Goal: Download file/media

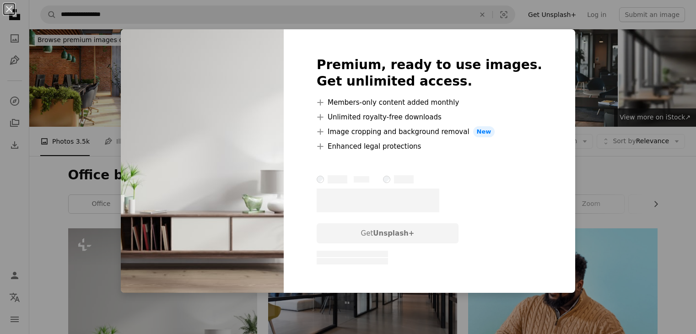
scroll to position [137, 0]
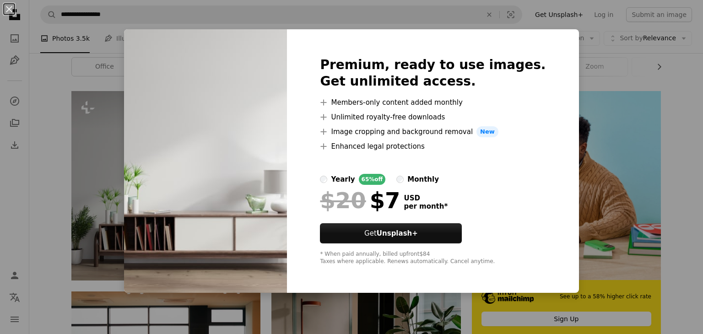
click at [586, 188] on div "An X shape Premium, ready to use images. Get unlimited access. A plus sign Memb…" at bounding box center [351, 167] width 703 height 334
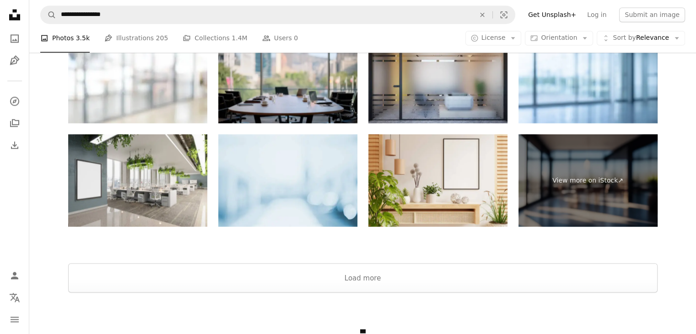
scroll to position [1691, 0]
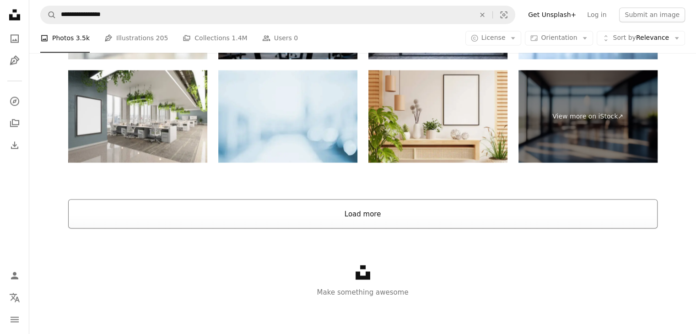
click at [380, 217] on button "Load more" at bounding box center [363, 213] width 590 height 29
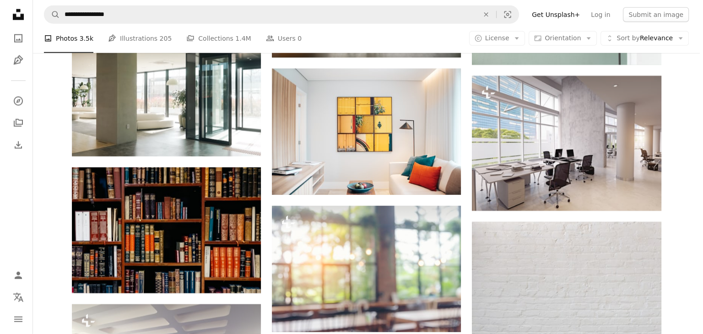
scroll to position [2307, 0]
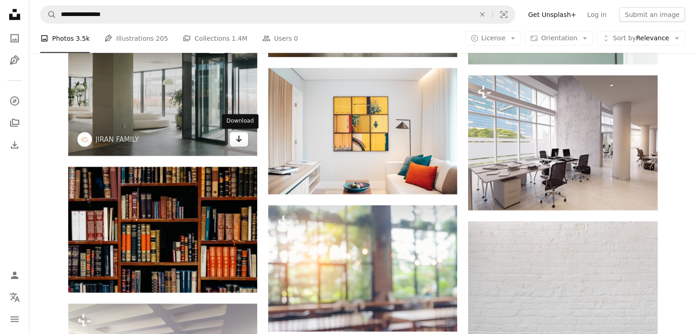
click at [236, 137] on icon "Arrow pointing down" at bounding box center [238, 139] width 7 height 11
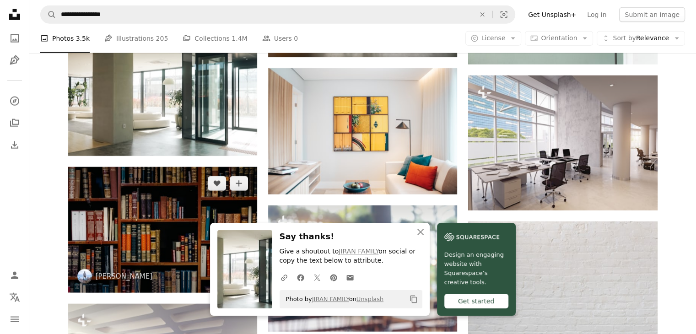
click at [184, 215] on img at bounding box center [162, 230] width 189 height 126
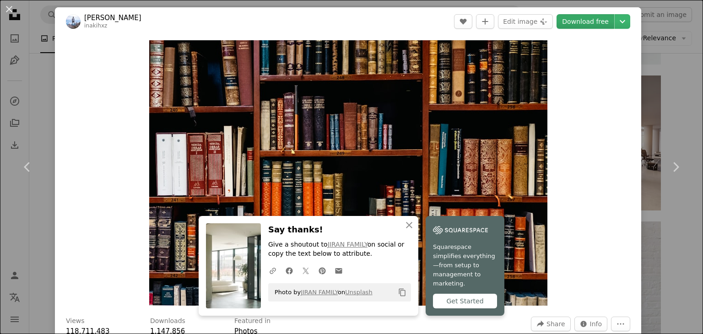
click at [577, 21] on link "Download free" at bounding box center [586, 21] width 58 height 15
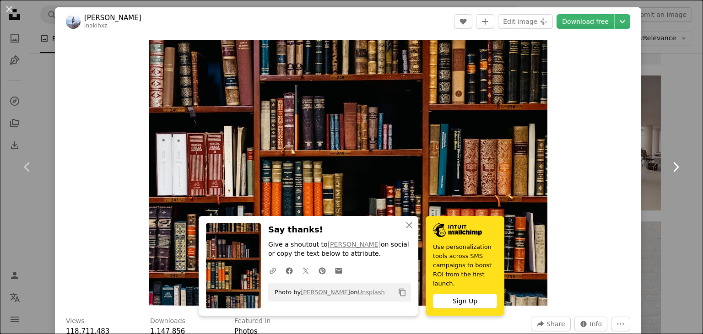
click at [678, 206] on link "Chevron right" at bounding box center [675, 167] width 55 height 88
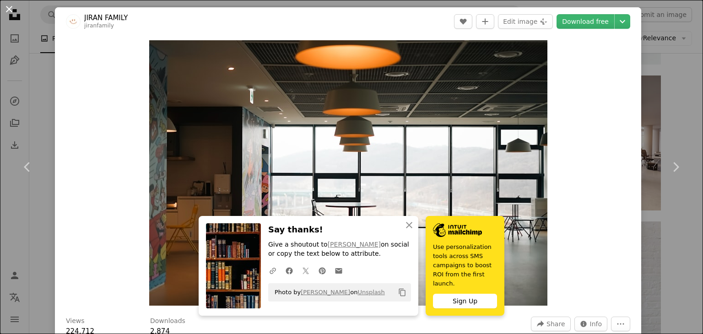
click at [9, 9] on button "An X shape" at bounding box center [9, 9] width 11 height 11
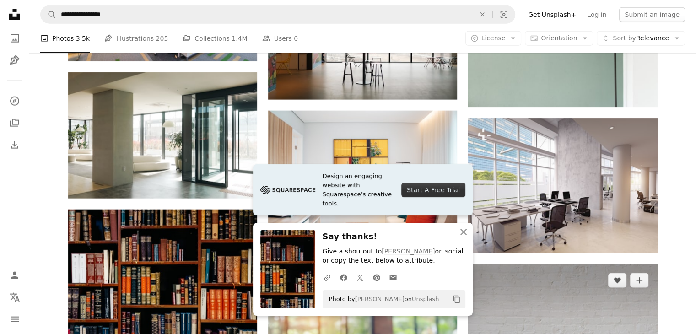
scroll to position [2262, 0]
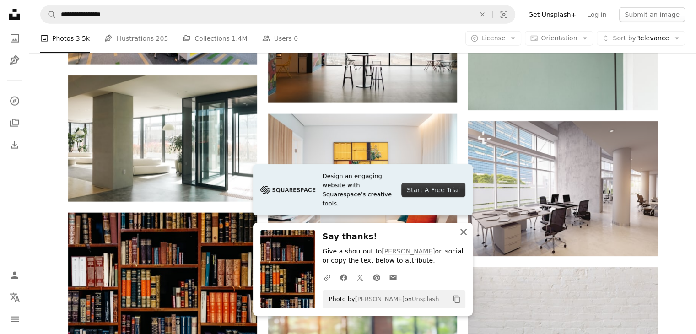
click at [466, 229] on icon "button" at bounding box center [464, 232] width 6 height 6
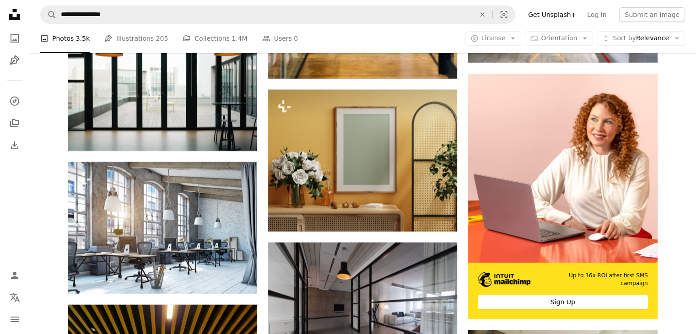
scroll to position [3269, 0]
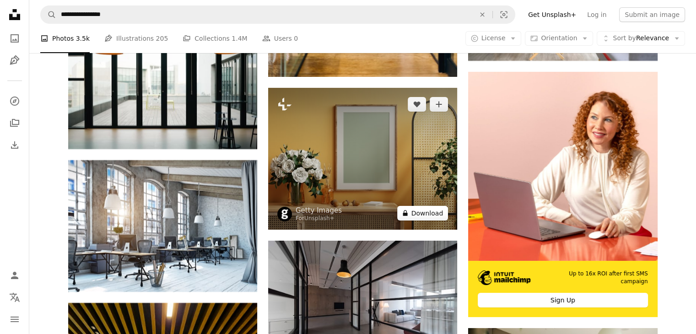
click at [422, 212] on button "A lock Download" at bounding box center [422, 213] width 51 height 15
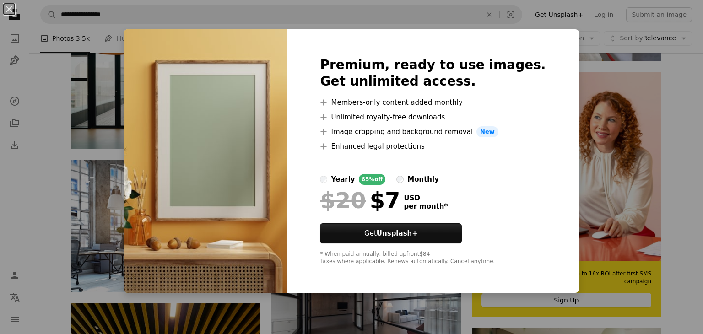
click at [655, 174] on div "An X shape Premium, ready to use images. Get unlimited access. A plus sign Memb…" at bounding box center [351, 167] width 703 height 334
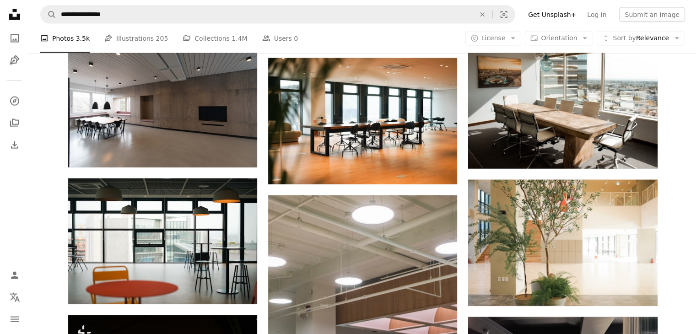
scroll to position [5650, 0]
